Goal: Transaction & Acquisition: Purchase product/service

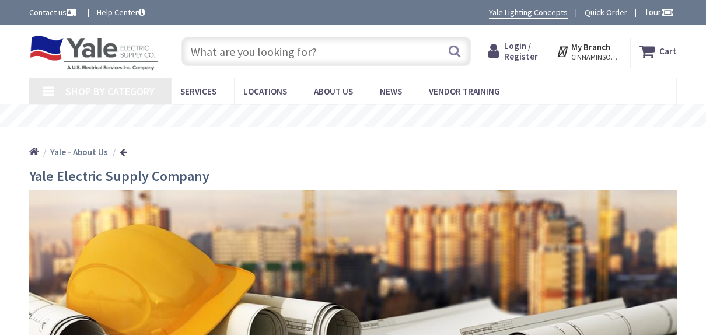
type input "[GEOGRAPHIC_DATA], [STREET_ADDRESS][PERSON_NAME]"
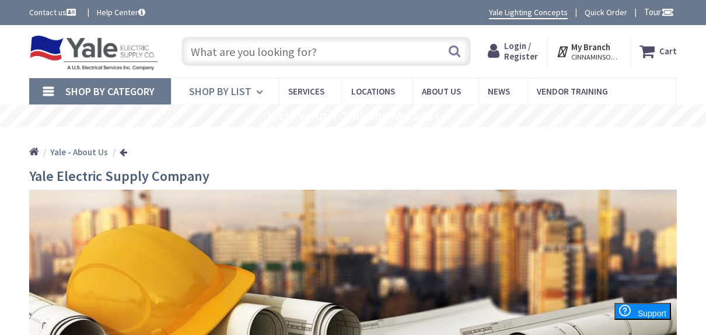
click at [240, 91] on span "Shop By List" at bounding box center [220, 91] width 62 height 13
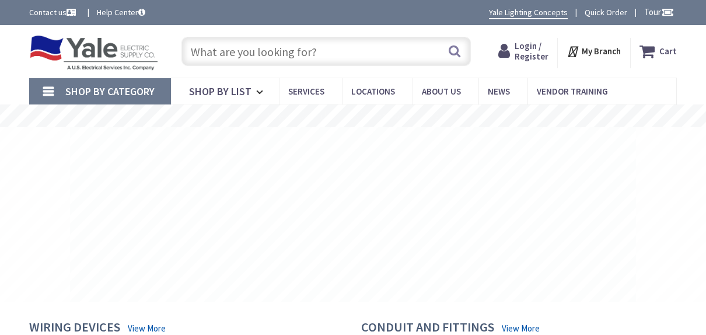
drag, startPoint x: 0, startPoint y: 0, endPoint x: 232, endPoint y: 51, distance: 237.2
click at [232, 51] on input "text" at bounding box center [325, 51] width 289 height 29
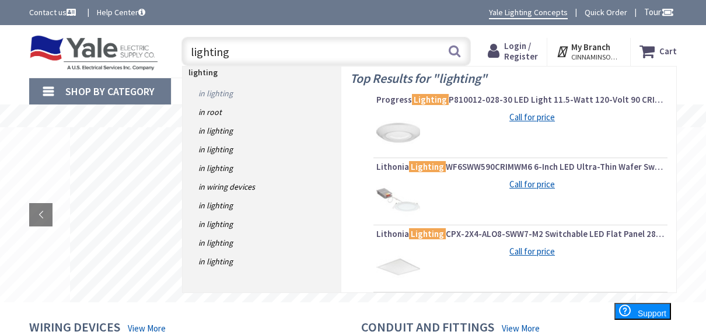
type input "lighting"
click at [216, 95] on link "in Lighting" at bounding box center [262, 93] width 159 height 19
